Goal: Find specific page/section: Find specific page/section

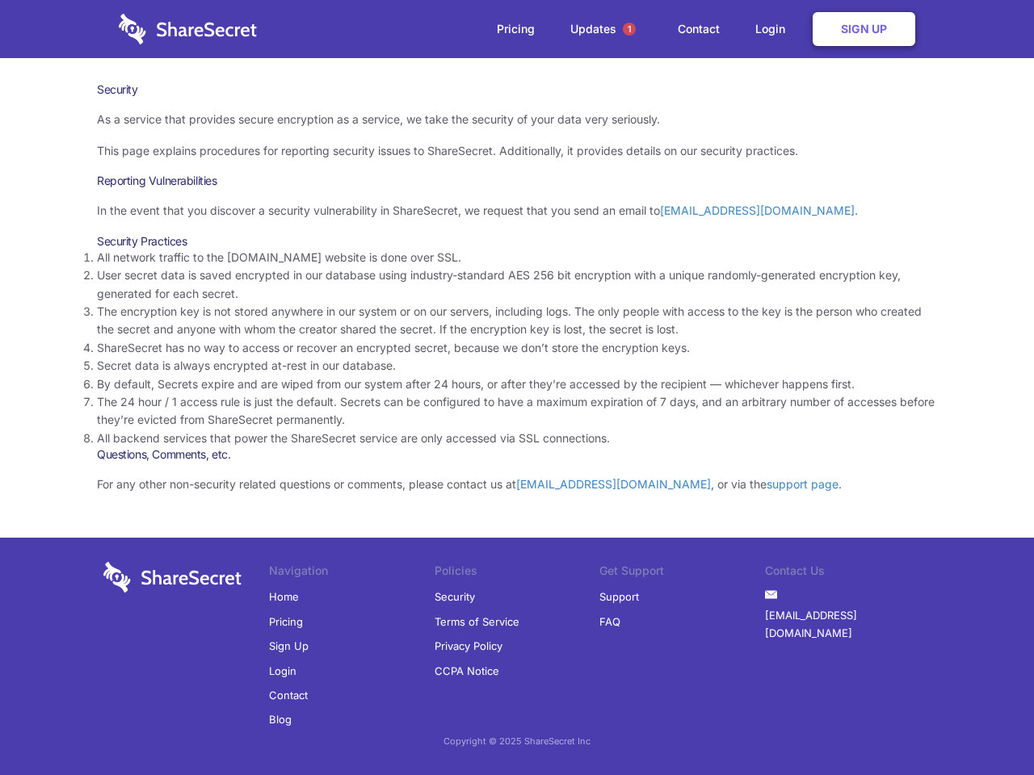
click at [517, 388] on li "By default, Secrets expire and are wiped from our system after 24 hours, or aft…" at bounding box center [517, 385] width 840 height 18
click at [629, 29] on span "1" at bounding box center [629, 29] width 13 height 13
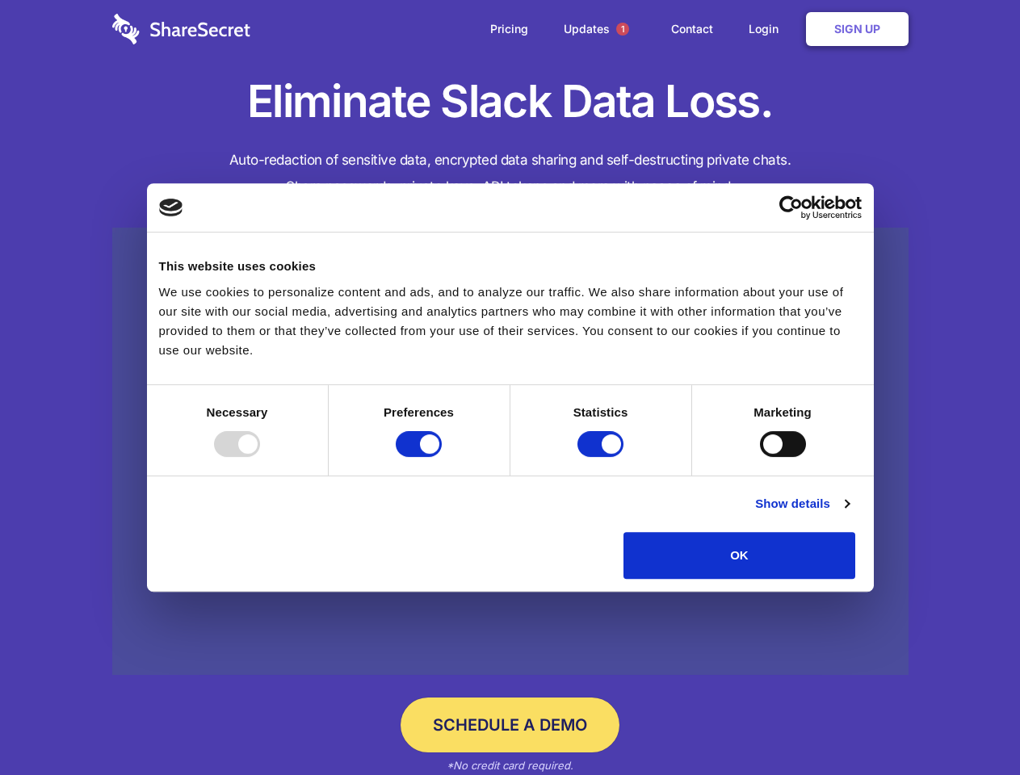
click at [260, 457] on div at bounding box center [237, 444] width 46 height 26
click at [442, 457] on input "Preferences" at bounding box center [419, 444] width 46 height 26
checkbox input "false"
click at [603, 457] on input "Statistics" at bounding box center [601, 444] width 46 height 26
checkbox input "false"
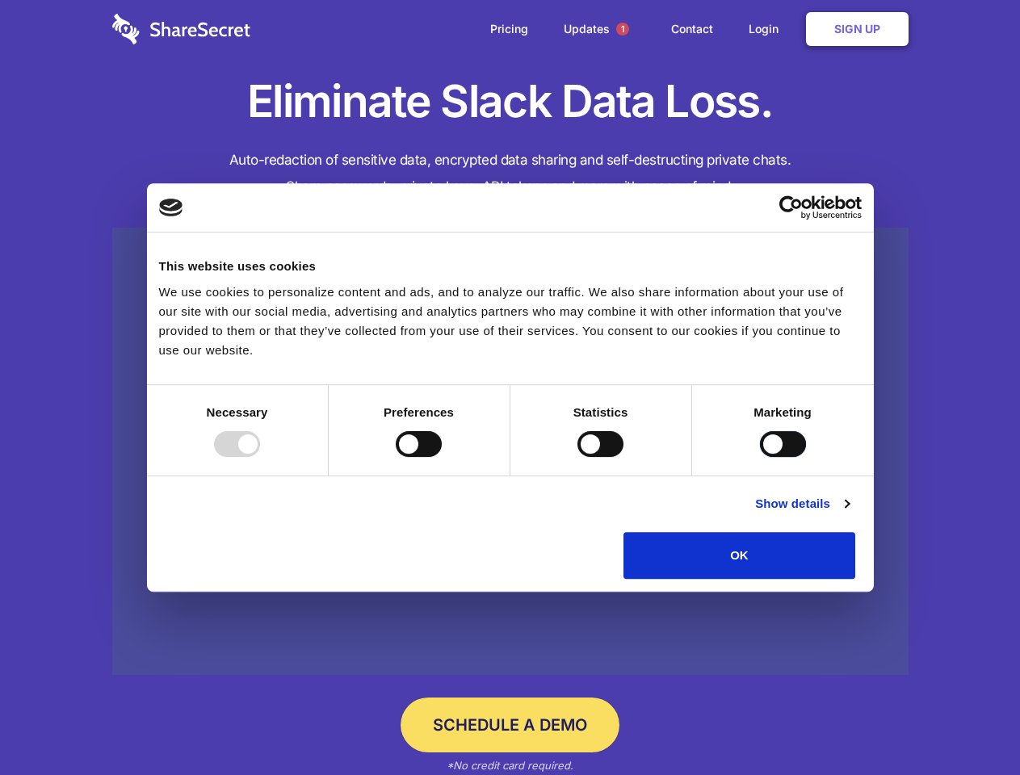
click at [760, 457] on input "Marketing" at bounding box center [783, 444] width 46 height 26
checkbox input "true"
click at [849, 514] on link "Show details" at bounding box center [802, 503] width 94 height 19
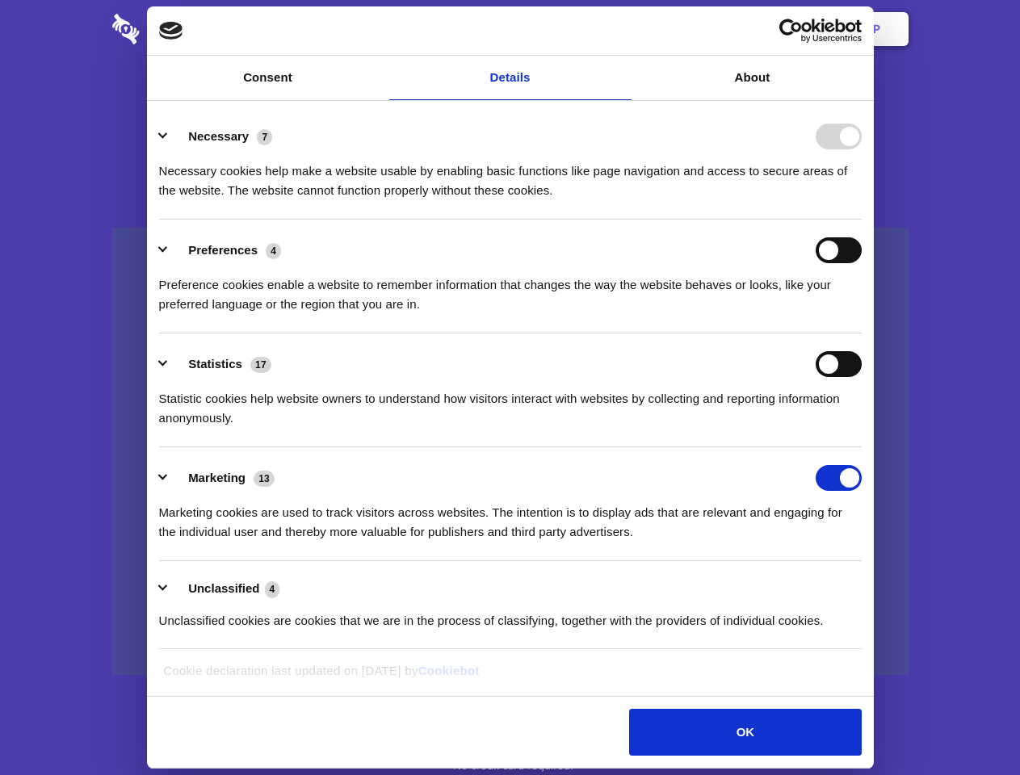
click at [862, 220] on li "Necessary 7 Necessary cookies help make a website usable by enabling basic func…" at bounding box center [510, 163] width 703 height 114
click at [622, 29] on span "1" at bounding box center [622, 29] width 13 height 13
